Goal: Task Accomplishment & Management: Manage account settings

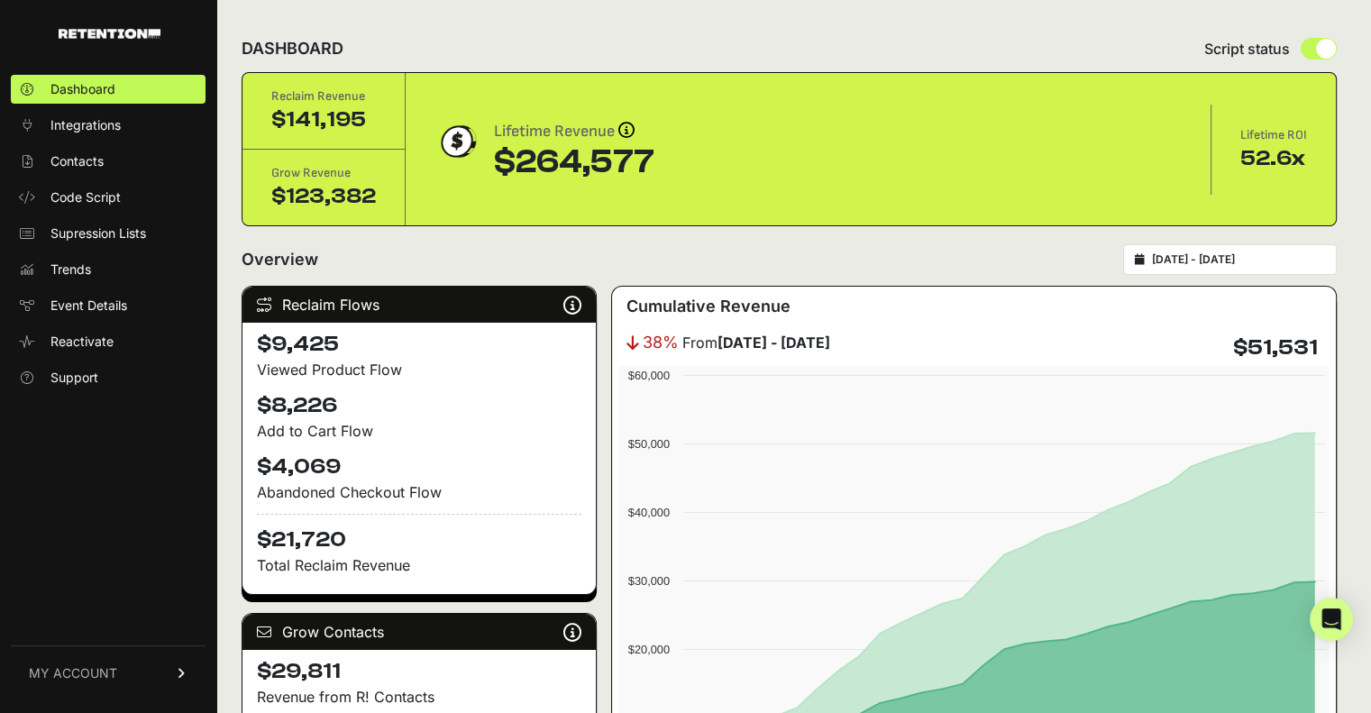
click at [89, 670] on span "MY ACCOUNT" at bounding box center [73, 673] width 88 height 18
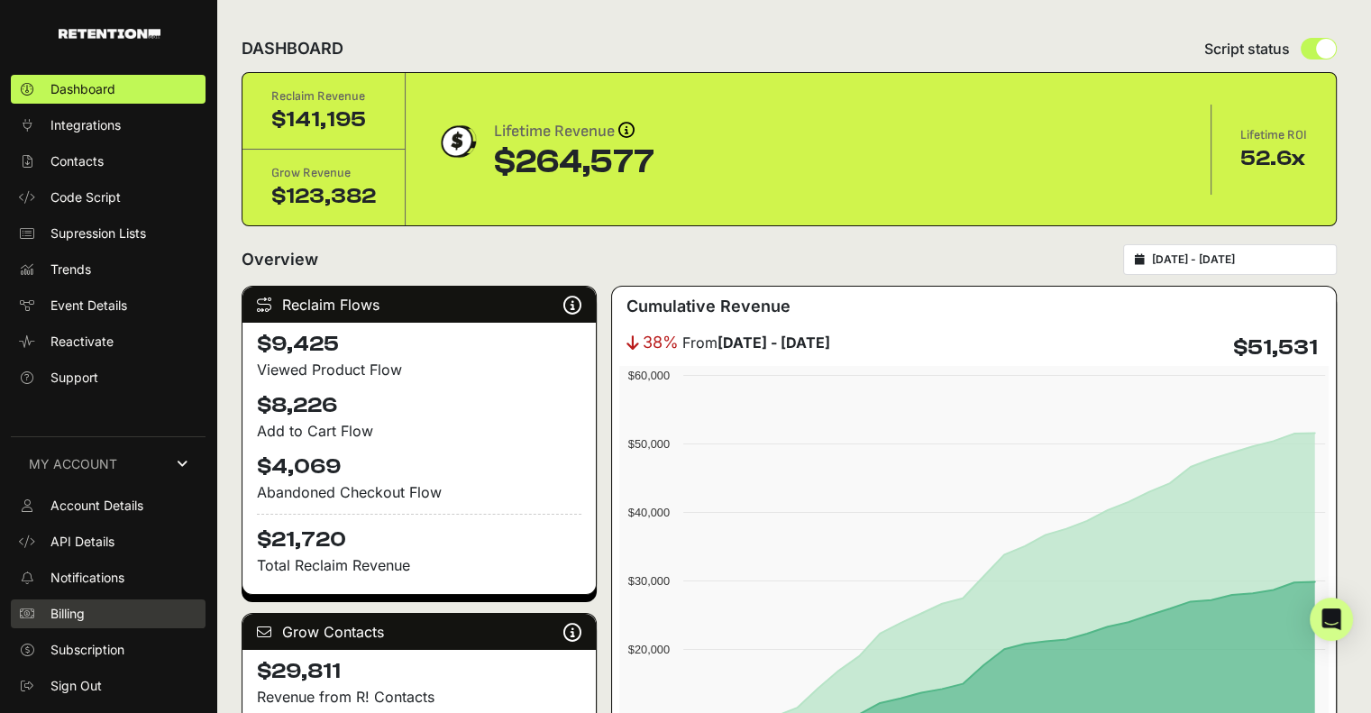
click at [68, 607] on span "Billing" at bounding box center [67, 614] width 34 height 18
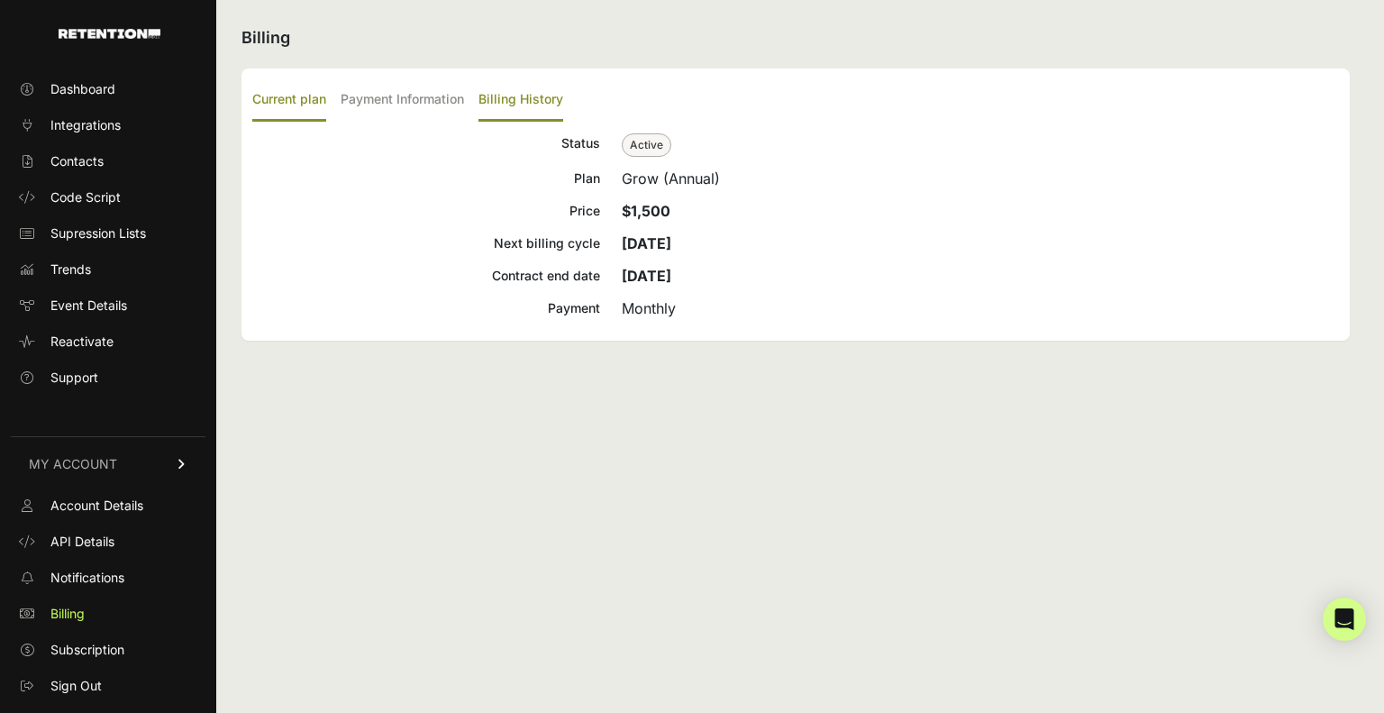
click at [497, 101] on label "Billing History" at bounding box center [521, 100] width 85 height 42
click at [0, 0] on input "Billing History" at bounding box center [0, 0] width 0 height 0
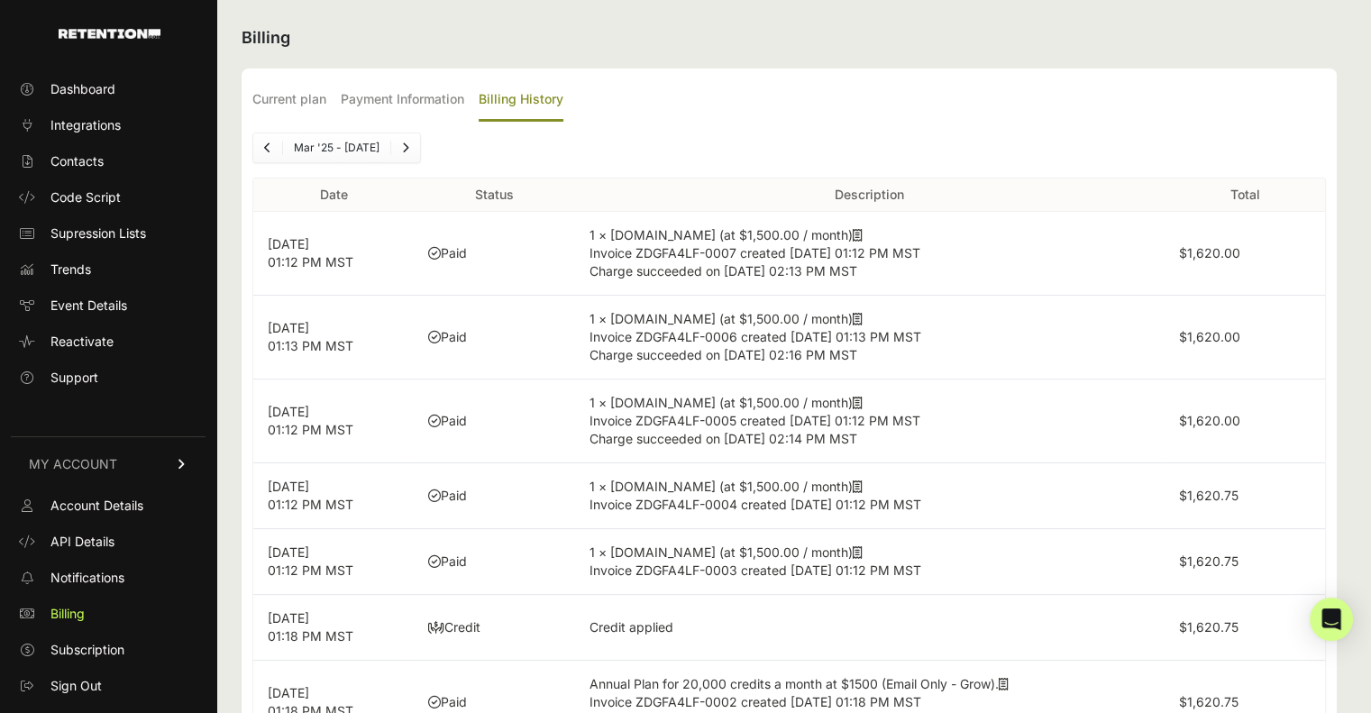
click at [853, 229] on icon at bounding box center [858, 235] width 10 height 13
